Goal: Find specific page/section: Find specific page/section

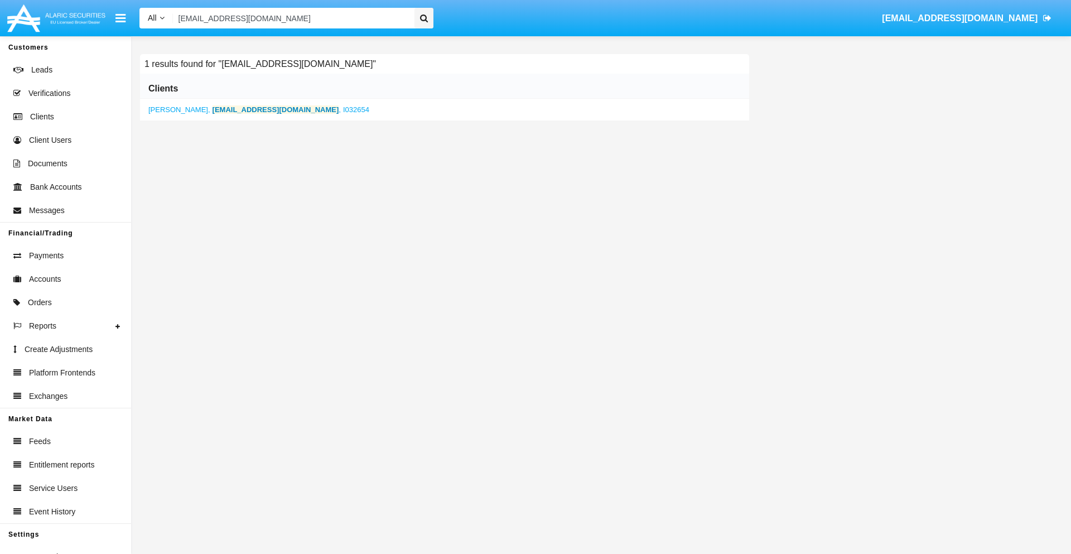
type input "[EMAIL_ADDRESS][DOMAIN_NAME]"
click at [234, 109] on b "[EMAIL_ADDRESS][DOMAIN_NAME]" at bounding box center [275, 109] width 127 height 8
